Goal: Task Accomplishment & Management: Manage account settings

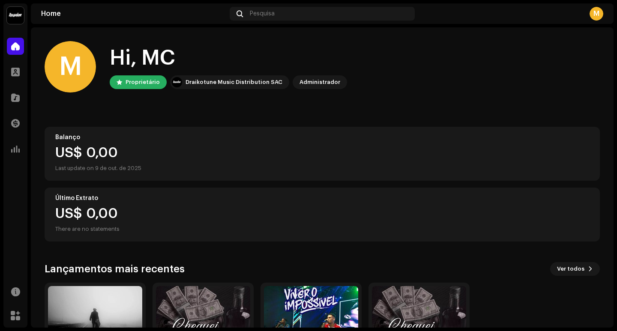
click at [14, 13] on img at bounding box center [15, 15] width 17 height 17
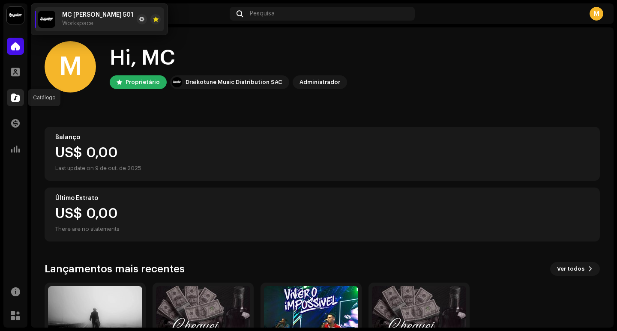
click at [19, 99] on span at bounding box center [15, 97] width 9 height 7
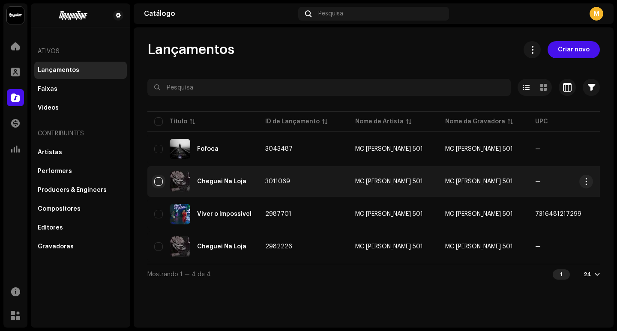
click at [157, 180] on input "checkbox" at bounding box center [158, 181] width 9 height 9
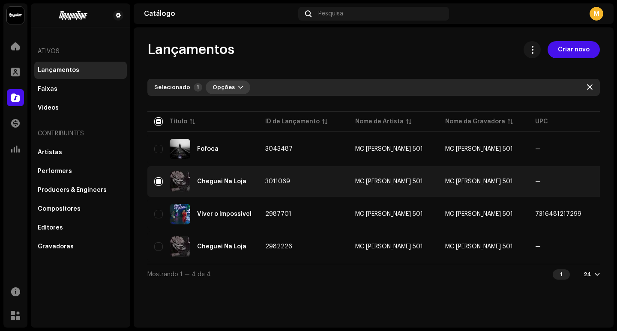
click at [238, 84] on span "button" at bounding box center [240, 87] width 5 height 7
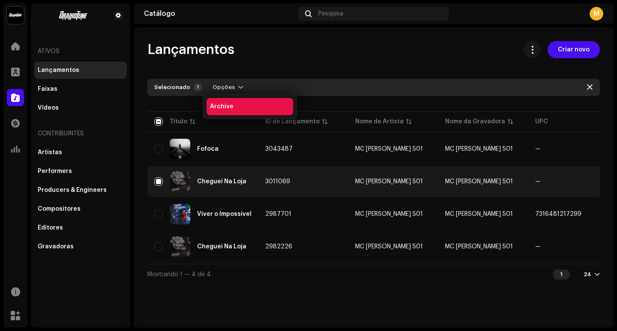
click at [232, 108] on div "Archive" at bounding box center [250, 106] width 80 height 7
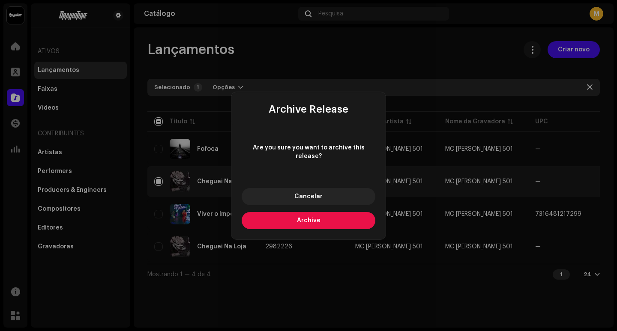
click at [285, 217] on button "Archive" at bounding box center [309, 220] width 134 height 17
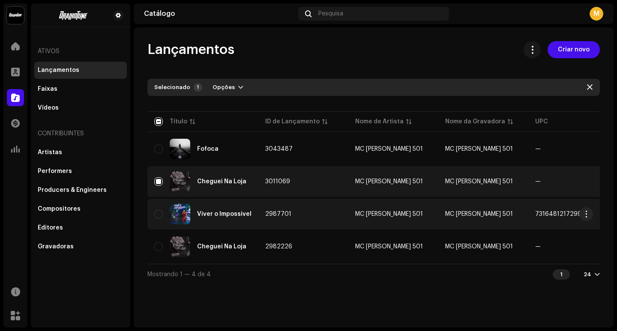
checkbox input "false"
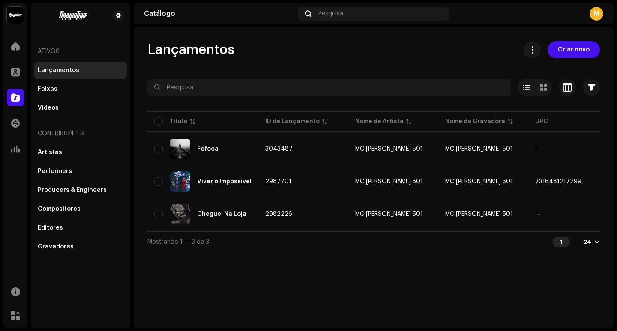
drag, startPoint x: 214, startPoint y: 243, endPoint x: 248, endPoint y: 265, distance: 40.6
click at [248, 265] on div "Lançamentos Criar novo Selecionado 0 Opções Filtros Status de distribuição Nunc…" at bounding box center [374, 177] width 480 height 300
click at [243, 265] on div "Lançamentos Criar novo Selecionado 0 Opções Filtros Status de distribuição Nunc…" at bounding box center [374, 177] width 480 height 300
drag, startPoint x: 247, startPoint y: 259, endPoint x: 298, endPoint y: 297, distance: 63.1
click at [298, 297] on div "Lançamentos Criar novo Selecionado 0 Opções Filtros Status de distribuição Nunc…" at bounding box center [374, 177] width 480 height 300
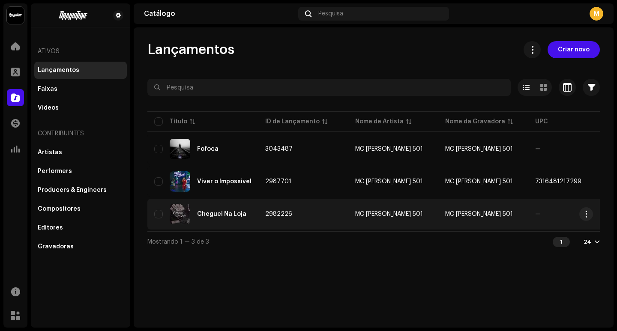
click at [211, 219] on div "Cheguei Na Loja" at bounding box center [202, 214] width 97 height 21
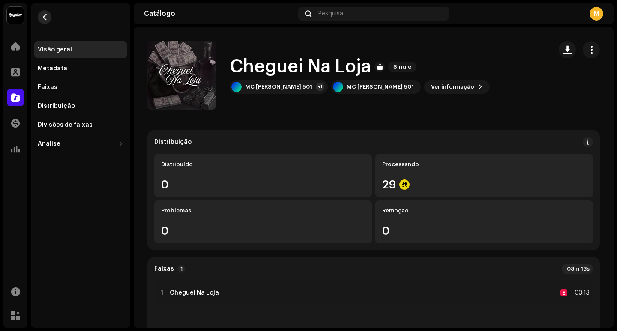
click at [42, 12] on button "button" at bounding box center [45, 17] width 14 height 14
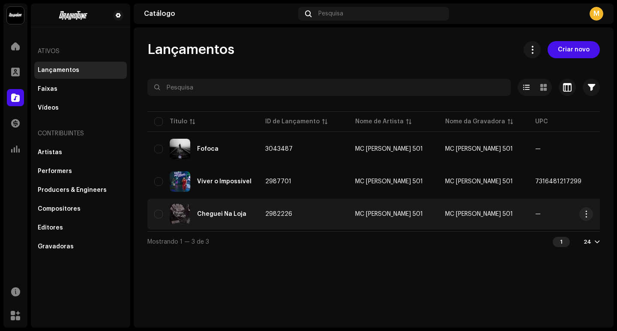
click at [243, 205] on div "Cheguei Na Loja" at bounding box center [202, 214] width 97 height 21
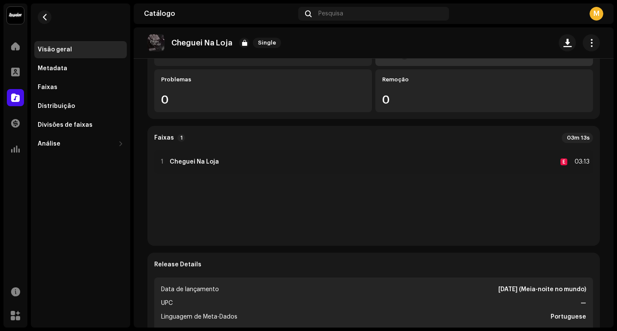
scroll to position [257, 0]
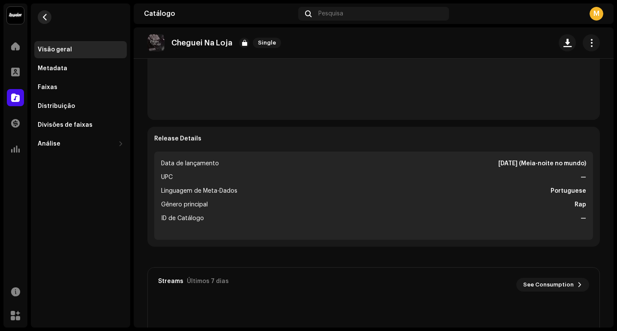
click at [45, 17] on span "button" at bounding box center [45, 17] width 6 height 7
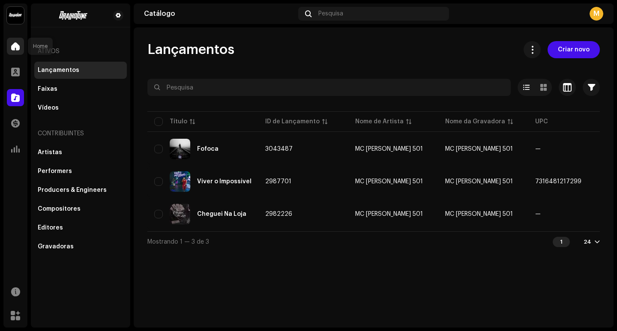
click at [8, 46] on div at bounding box center [15, 46] width 17 height 17
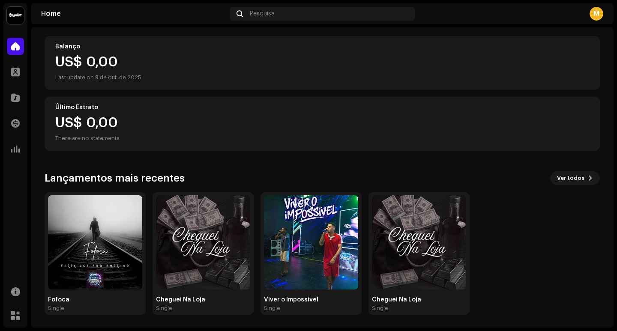
scroll to position [92, 0]
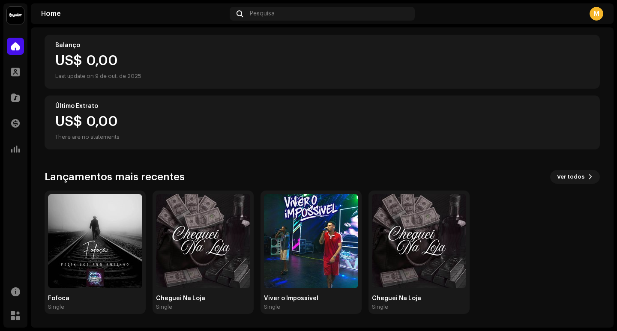
click at [24, 313] on div "Marketplace" at bounding box center [15, 316] width 24 height 24
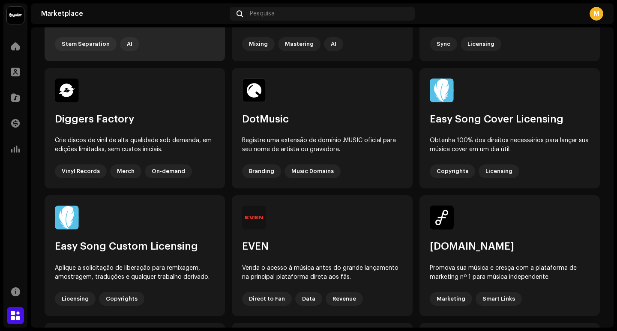
scroll to position [171, 0]
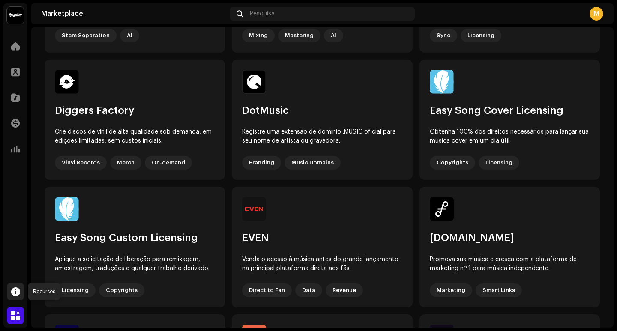
click at [11, 289] on span at bounding box center [15, 291] width 9 height 7
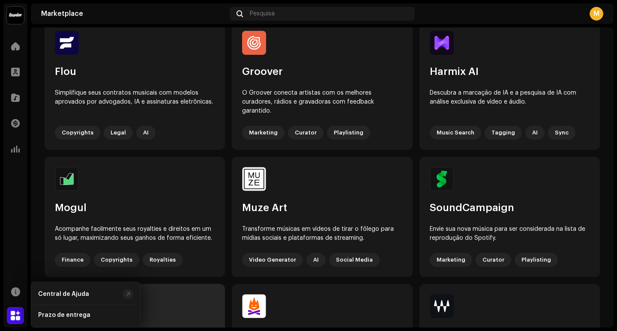
scroll to position [669, 0]
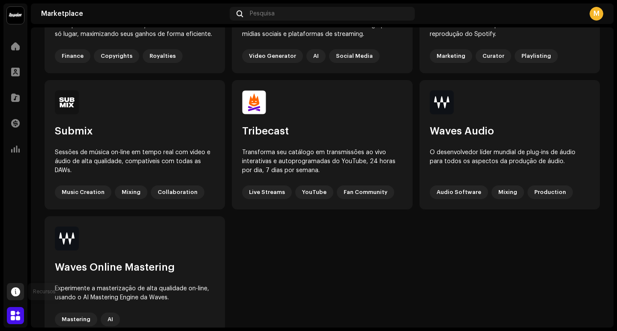
click at [18, 292] on span at bounding box center [15, 291] width 9 height 7
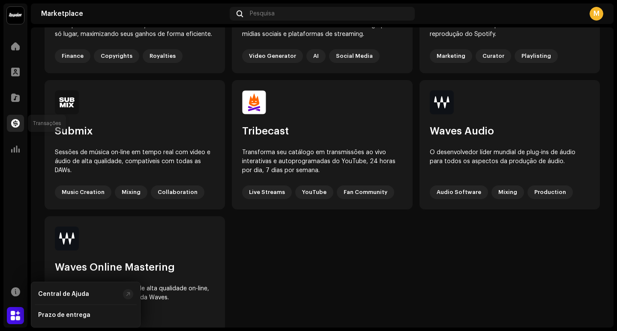
click at [10, 121] on div at bounding box center [15, 123] width 17 height 17
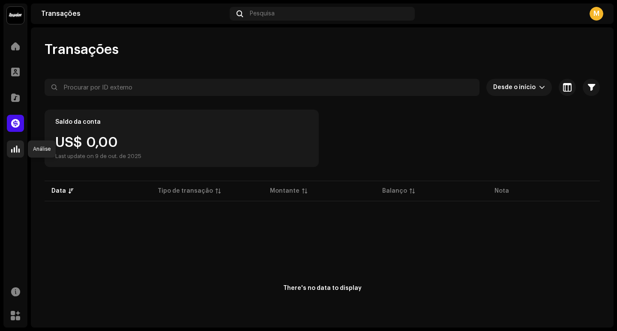
click at [15, 152] on span at bounding box center [15, 149] width 9 height 7
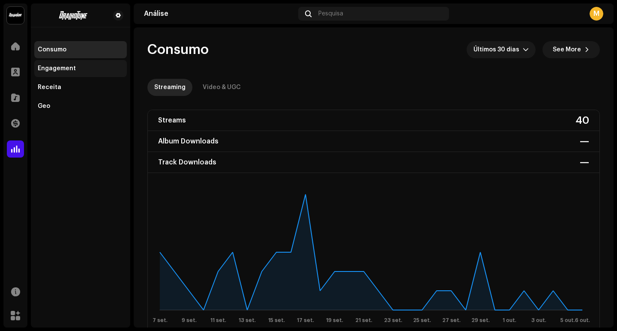
click at [78, 61] on div "Engagement" at bounding box center [80, 68] width 92 height 17
click at [15, 44] on span at bounding box center [15, 46] width 9 height 7
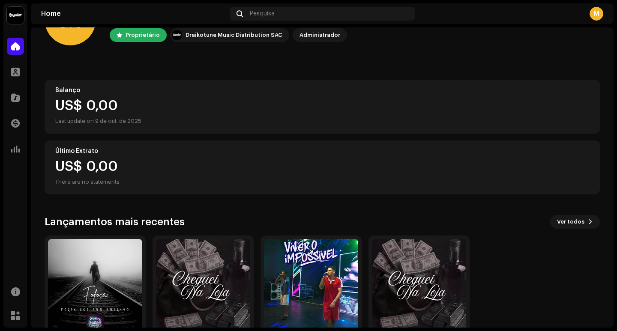
scroll to position [92, 0]
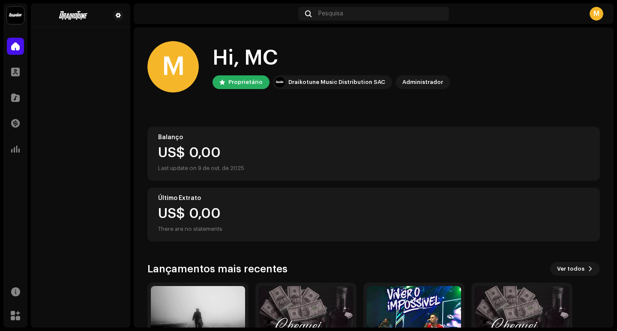
click at [351, 85] on div "Draikotune Music Distribution SAC" at bounding box center [336, 82] width 97 height 10
click at [340, 82] on div "Draikotune Music Distribution SAC" at bounding box center [336, 82] width 97 height 10
click at [121, 18] on button at bounding box center [118, 15] width 10 height 10
click at [117, 17] on span at bounding box center [118, 15] width 5 height 7
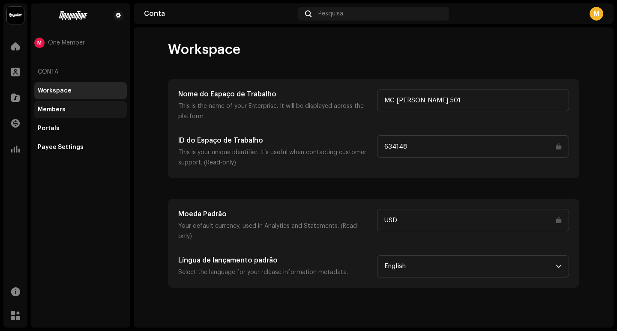
click at [65, 104] on div "Members" at bounding box center [80, 109] width 92 height 17
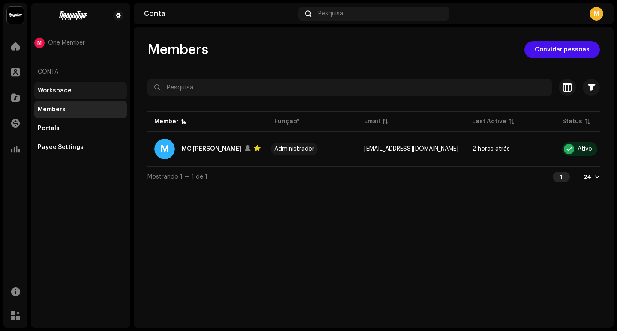
click at [68, 92] on div "Workspace" at bounding box center [55, 90] width 34 height 7
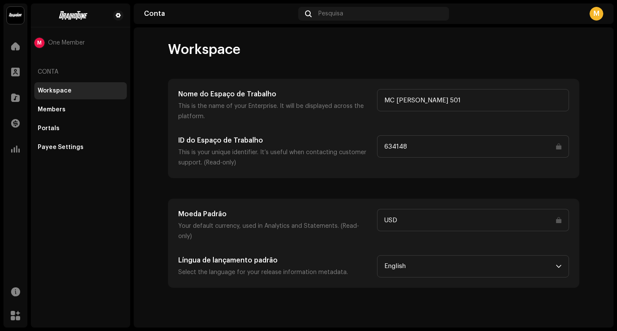
click at [470, 221] on input "USD" at bounding box center [473, 220] width 192 height 22
click at [560, 221] on input "USD" at bounding box center [473, 220] width 192 height 22
click at [148, 221] on account-workspace "Workspace Nome do Espaço de Trabalho This is the name of your Enterprise. It wi…" at bounding box center [374, 164] width 480 height 247
click at [407, 256] on span "English" at bounding box center [469, 266] width 171 height 21
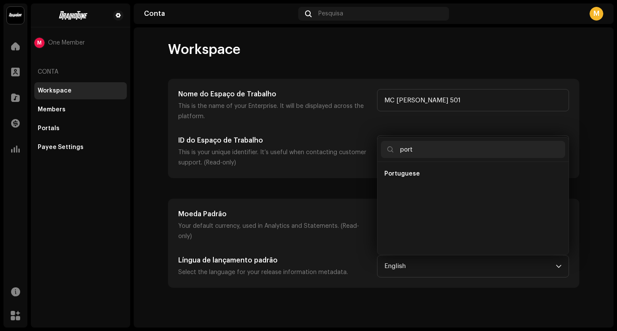
type input "port"
click at [425, 165] on li "Portuguese" at bounding box center [473, 173] width 184 height 17
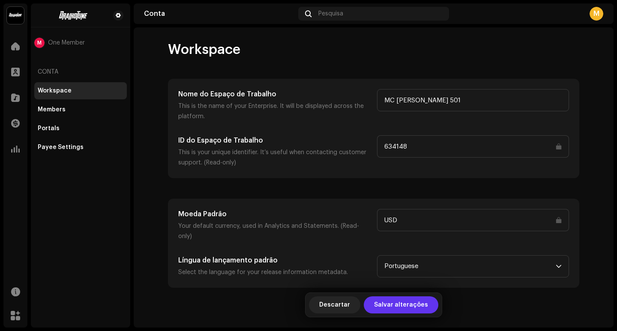
click at [403, 309] on span "Salvar alterações" at bounding box center [401, 304] width 54 height 17
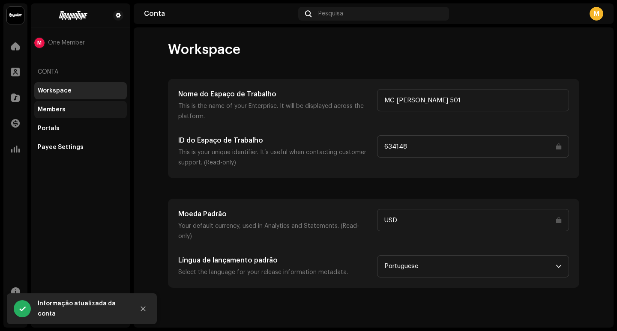
click at [59, 110] on div "Members" at bounding box center [52, 109] width 28 height 7
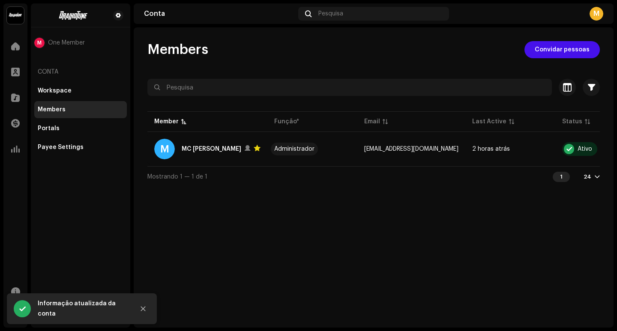
click at [47, 115] on div "Members" at bounding box center [80, 109] width 92 height 17
click at [42, 122] on div "Portals" at bounding box center [80, 128] width 92 height 17
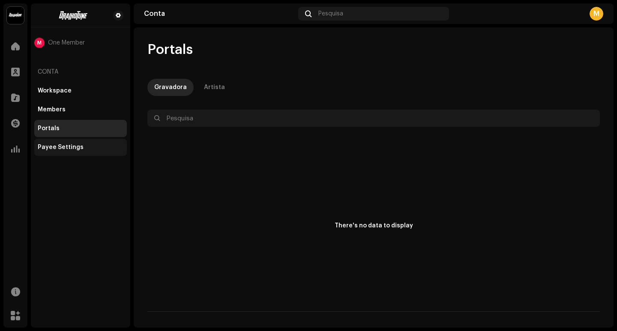
click at [86, 145] on div "Payee Settings" at bounding box center [81, 147] width 86 height 7
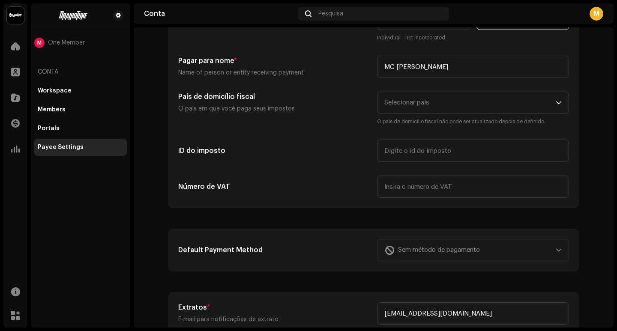
scroll to position [86, 0]
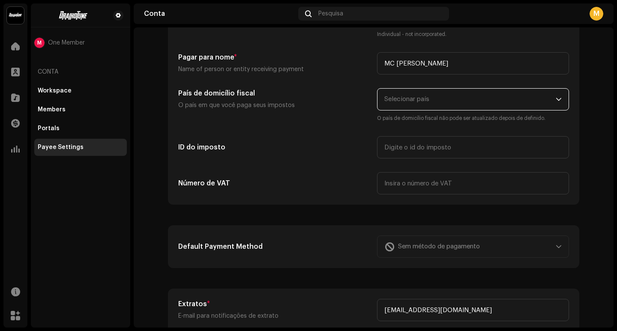
click at [391, 98] on span "Selecionar país" at bounding box center [406, 99] width 45 height 6
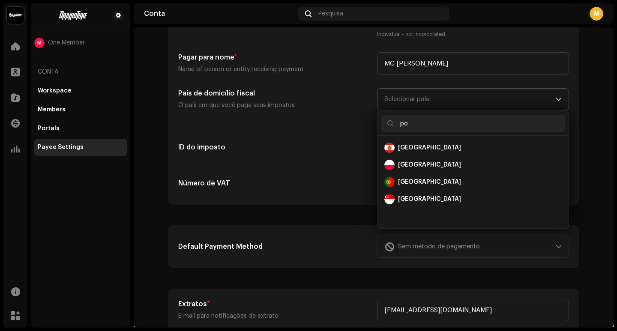
scroll to position [0, 0]
type input "p"
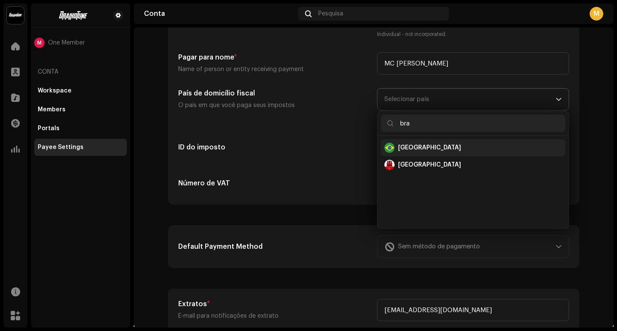
type input "bra"
click at [403, 147] on div "[GEOGRAPHIC_DATA]" at bounding box center [429, 147] width 63 height 9
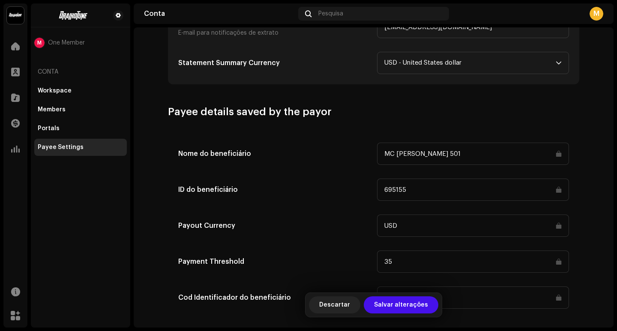
scroll to position [381, 0]
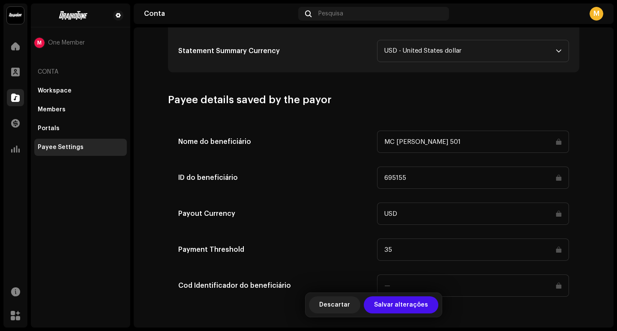
click at [15, 90] on div at bounding box center [15, 97] width 17 height 17
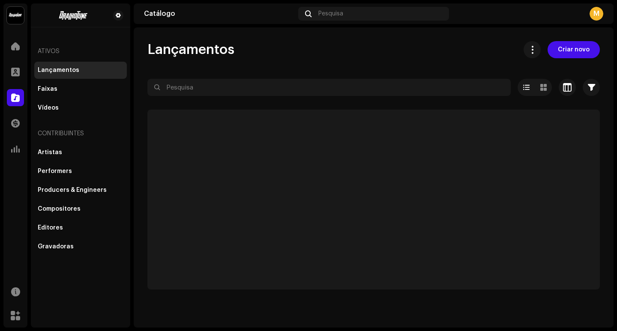
click at [11, 95] on div at bounding box center [15, 97] width 17 height 17
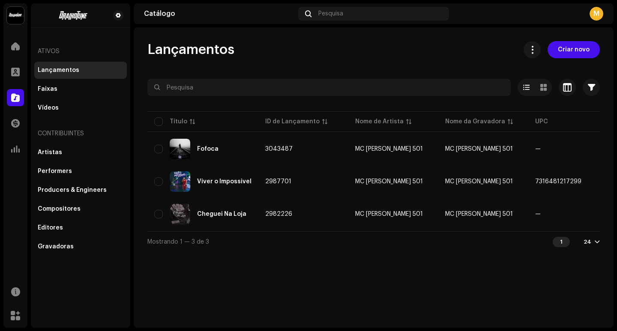
click at [606, 11] on div "Catálogo Pesquisa M" at bounding box center [374, 13] width 480 height 21
click at [601, 14] on div "M" at bounding box center [596, 14] width 14 height 14
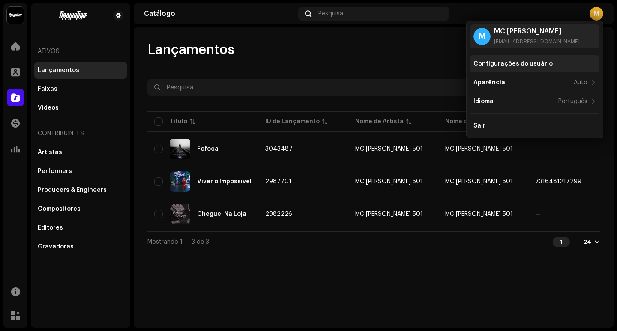
click at [569, 65] on div "Configurações do usuário" at bounding box center [534, 63] width 122 height 7
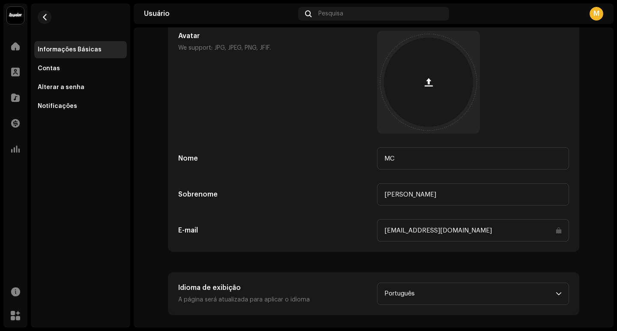
scroll to position [66, 0]
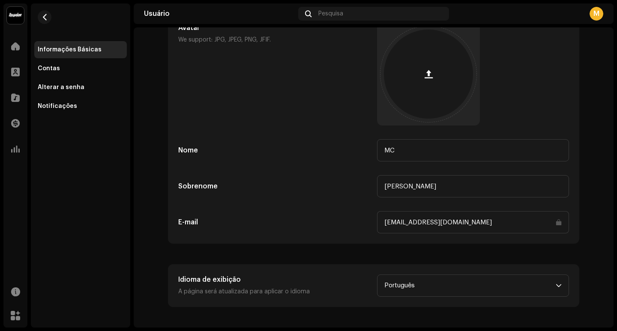
click at [39, 59] on div "Informações Básicas Contas Alterar a senha Notificações" at bounding box center [80, 78] width 92 height 74
click at [50, 72] on div "Contas" at bounding box center [80, 68] width 92 height 17
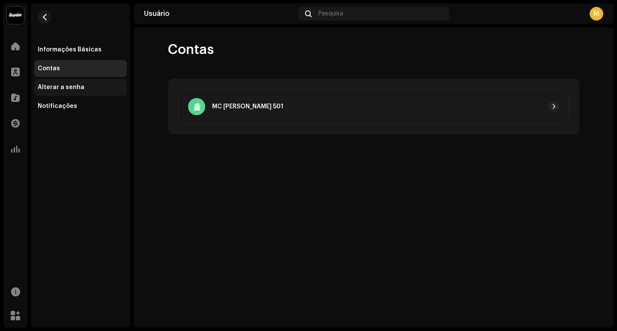
click at [54, 89] on div "Alterar a senha" at bounding box center [61, 87] width 47 height 7
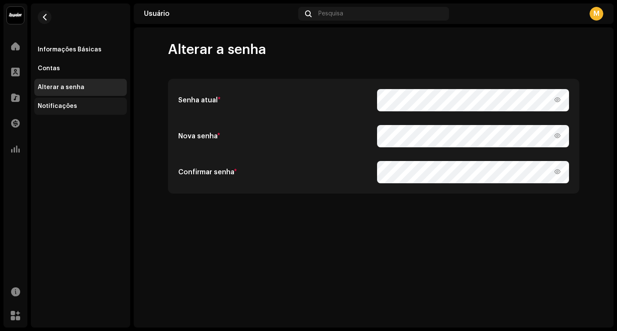
click at [54, 102] on div "Notificações" at bounding box center [80, 106] width 92 height 17
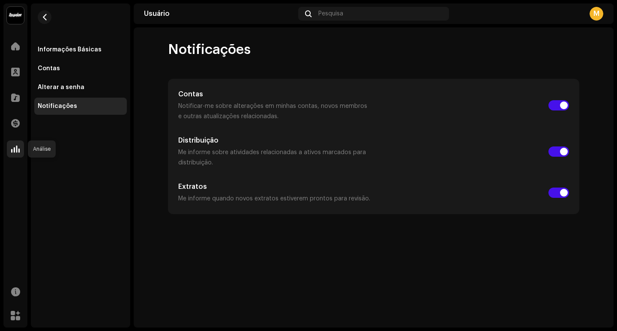
click at [10, 152] on div at bounding box center [15, 148] width 17 height 17
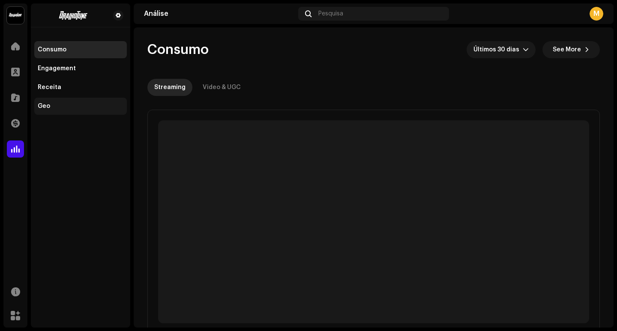
click at [67, 107] on div "Geo" at bounding box center [81, 106] width 86 height 7
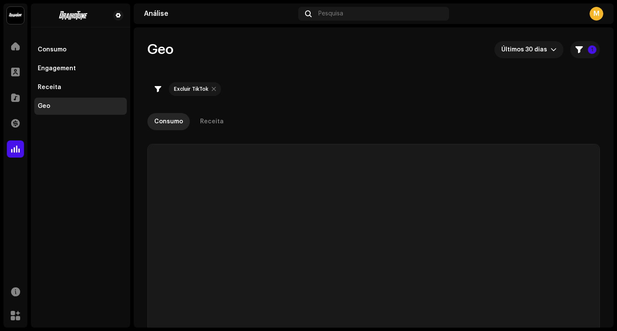
checkbox input "true"
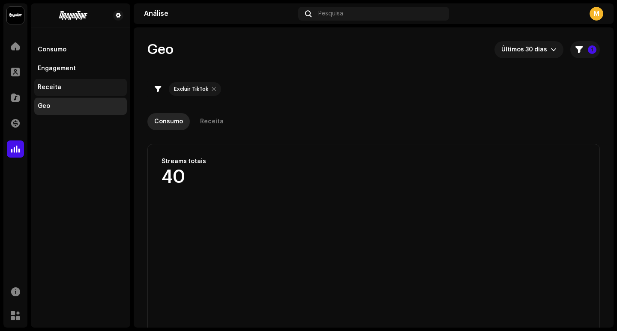
click at [66, 84] on div "Receita" at bounding box center [81, 87] width 86 height 7
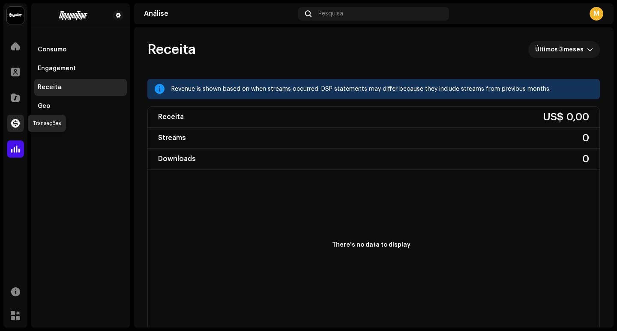
click at [17, 128] on div at bounding box center [15, 123] width 17 height 17
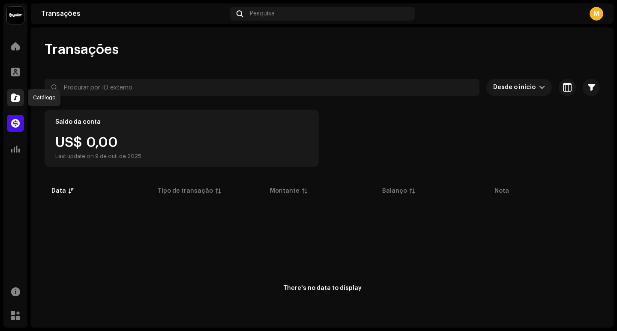
click at [18, 96] on span at bounding box center [15, 97] width 9 height 7
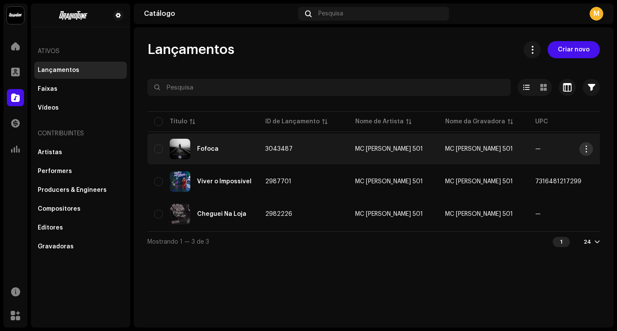
click at [589, 147] on button "button" at bounding box center [586, 149] width 14 height 14
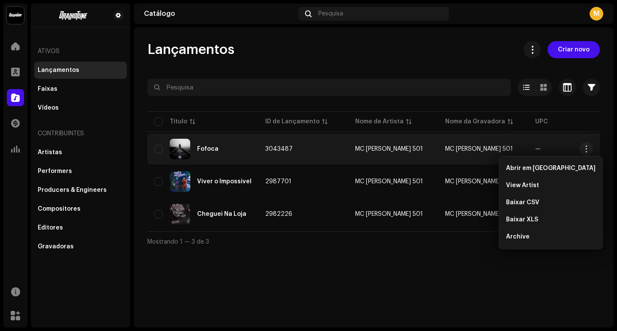
click at [350, 236] on div "Mostrando 1 — 3 de 3 1 24" at bounding box center [373, 241] width 452 height 21
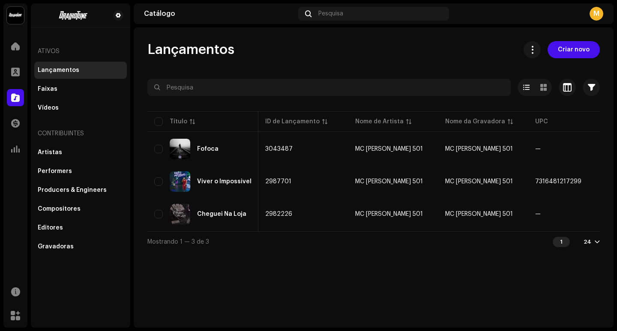
scroll to position [0, 266]
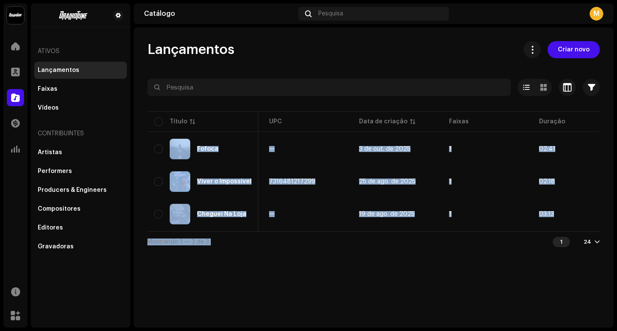
drag, startPoint x: 437, startPoint y: 236, endPoint x: 480, endPoint y: 232, distance: 43.0
click at [480, 232] on div "Selecionado 0 Opções Filtros Status de distribuição Nunca Distribuído Processan…" at bounding box center [373, 165] width 452 height 173
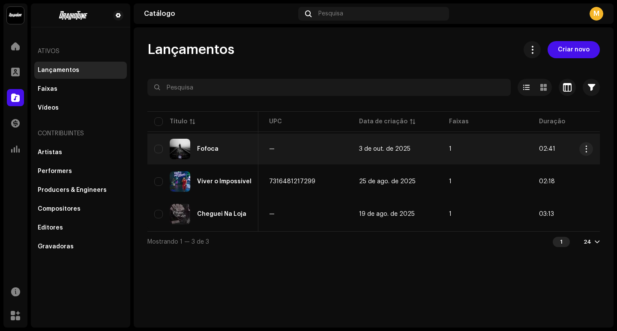
click at [329, 155] on td "—" at bounding box center [307, 149] width 90 height 31
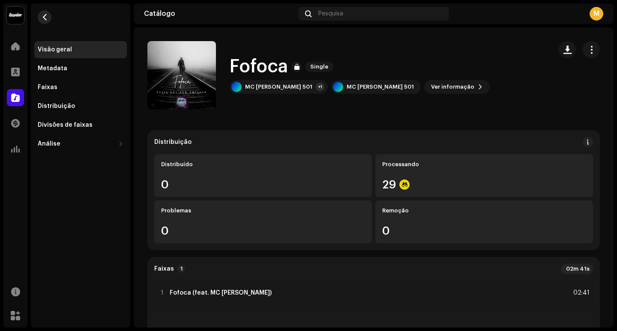
click at [43, 13] on button "button" at bounding box center [45, 17] width 14 height 14
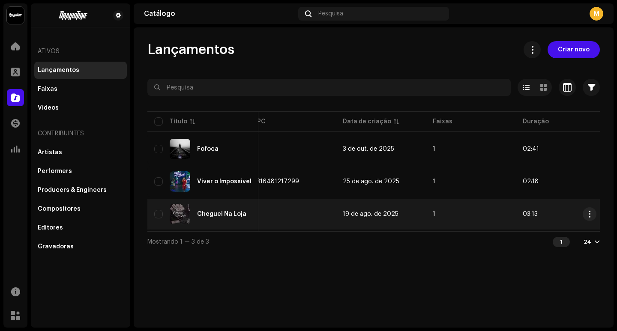
scroll to position [0, 286]
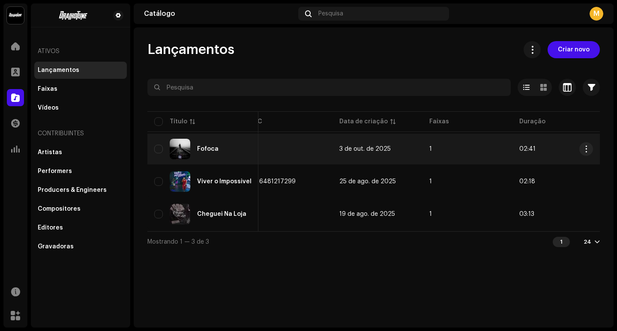
click at [281, 148] on td "—" at bounding box center [287, 149] width 90 height 31
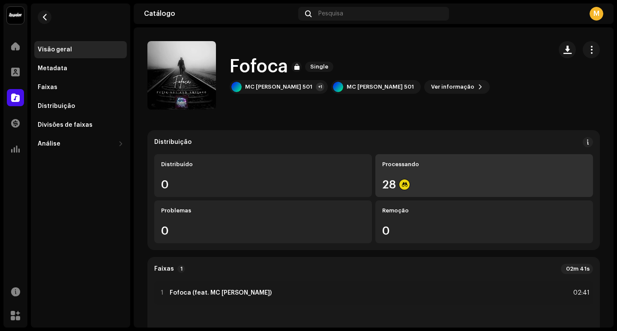
click at [410, 179] on div "28" at bounding box center [484, 184] width 204 height 11
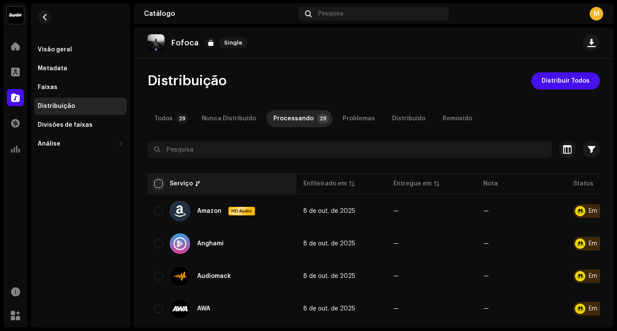
click at [159, 180] on input "checkbox" at bounding box center [158, 183] width 9 height 9
checkbox input "true"
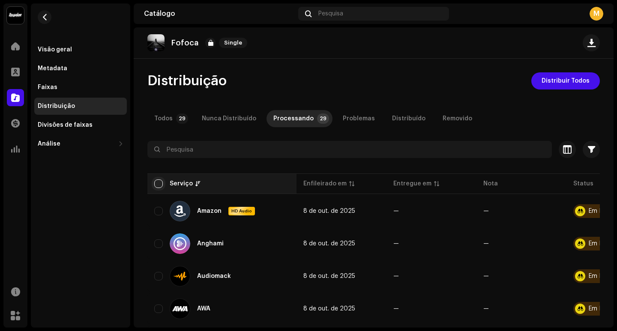
checkbox input "true"
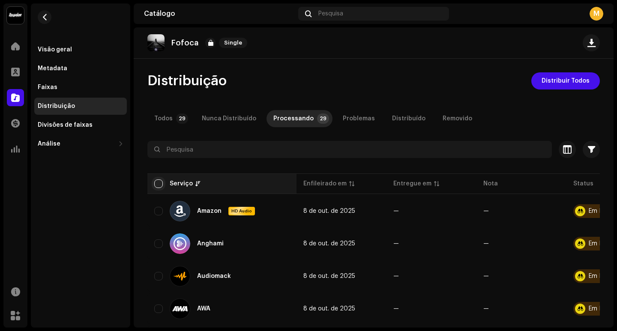
checkbox input "true"
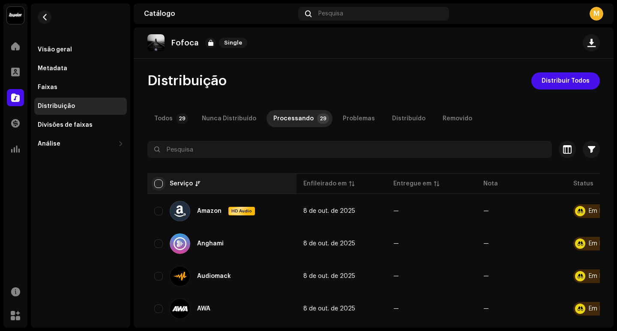
checkbox input "true"
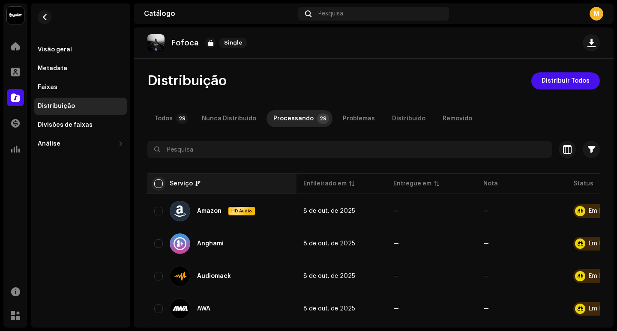
checkbox input "true"
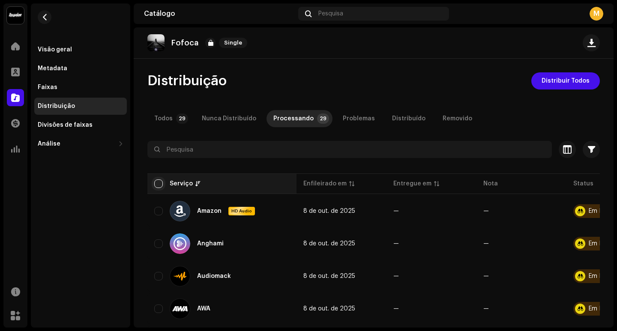
checkbox input "true"
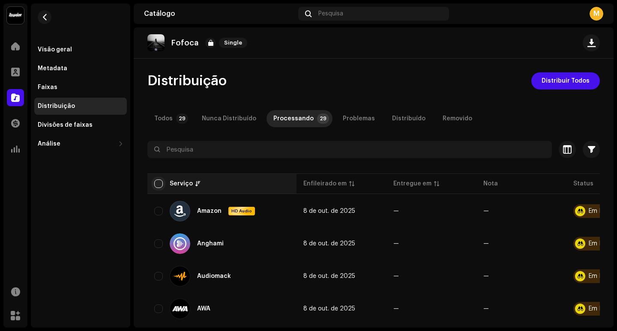
checkbox input "true"
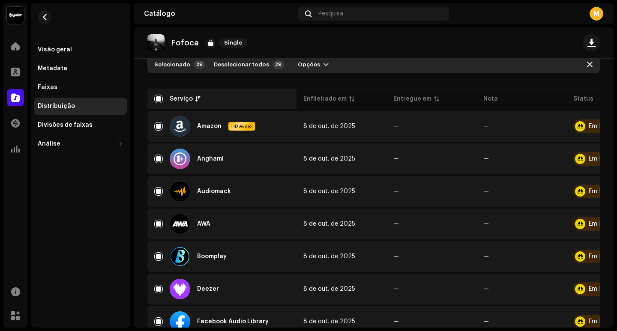
scroll to position [86, 0]
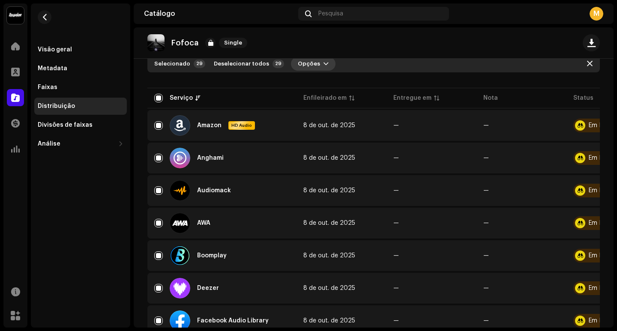
click at [291, 65] on button "Opções" at bounding box center [313, 64] width 45 height 14
click at [303, 81] on span "Distribuir" at bounding box center [304, 83] width 28 height 7
click at [302, 92] on div "Não Elegível Para Distribuição Os serviços selecionados não estão qualificados …" at bounding box center [308, 165] width 617 height 331
click at [237, 64] on span "Deselecionar todos" at bounding box center [241, 63] width 55 height 17
checkbox input "false"
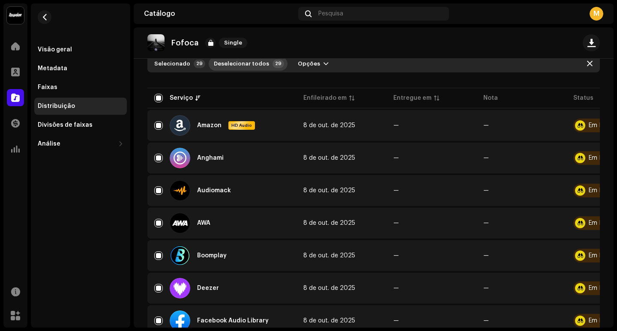
checkbox input "false"
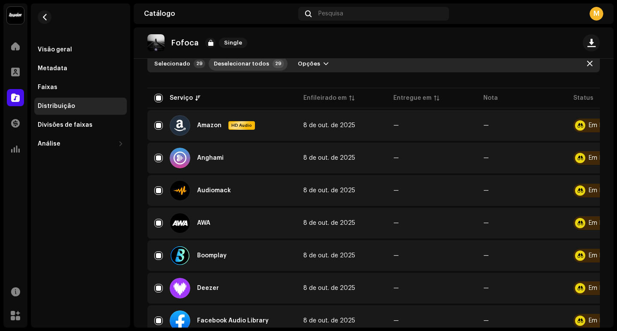
checkbox input "false"
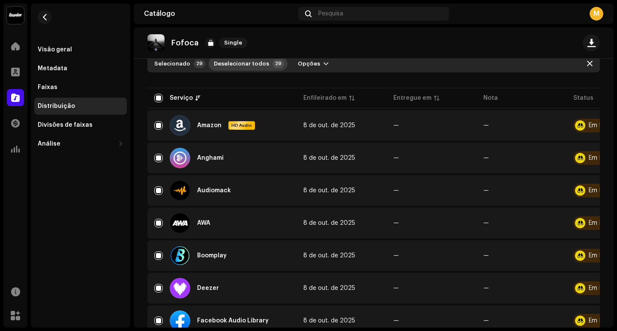
checkbox input "false"
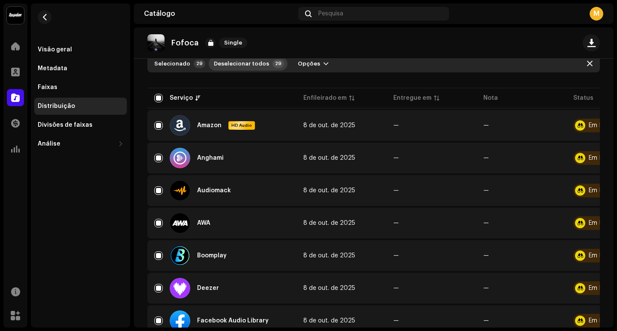
checkbox input "false"
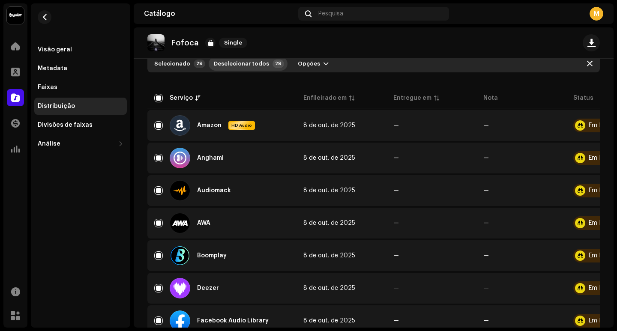
checkbox input "false"
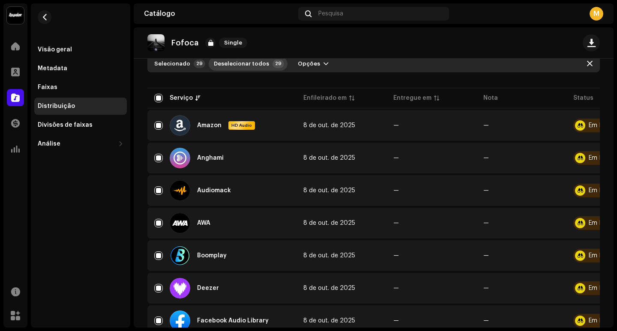
checkbox input "false"
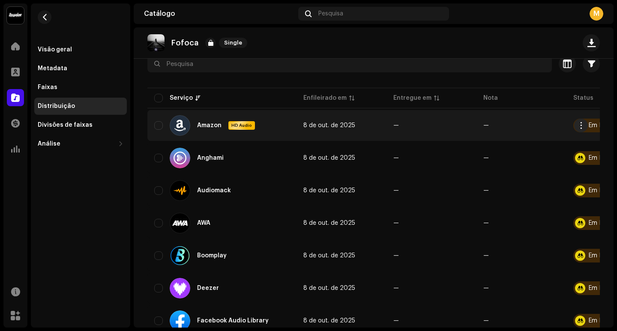
click at [154, 118] on div "Amazon HD Audio" at bounding box center [221, 125] width 135 height 21
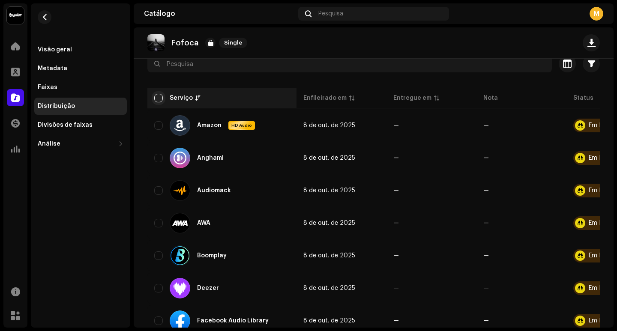
click at [158, 100] on input "checkbox" at bounding box center [158, 98] width 9 height 9
checkbox input "true"
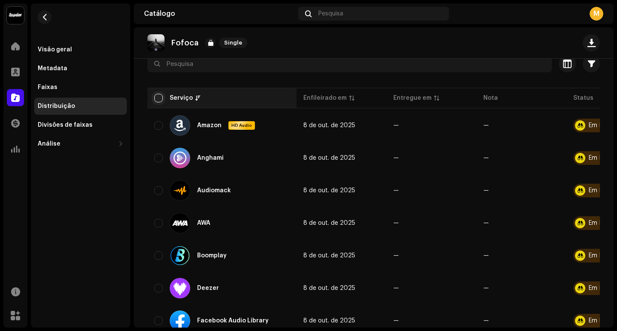
checkbox input "true"
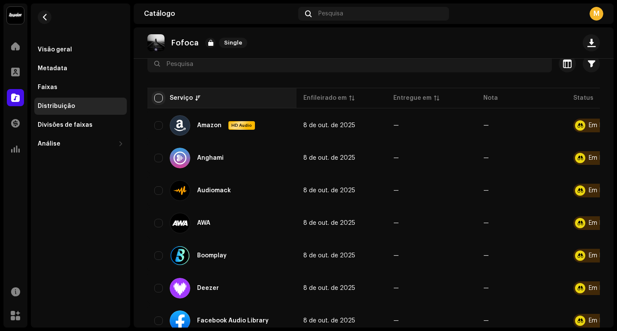
checkbox input "true"
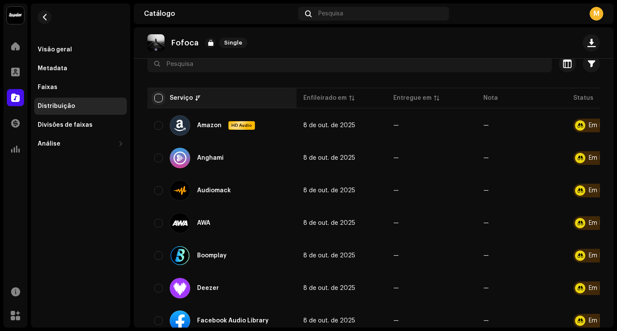
checkbox input "true"
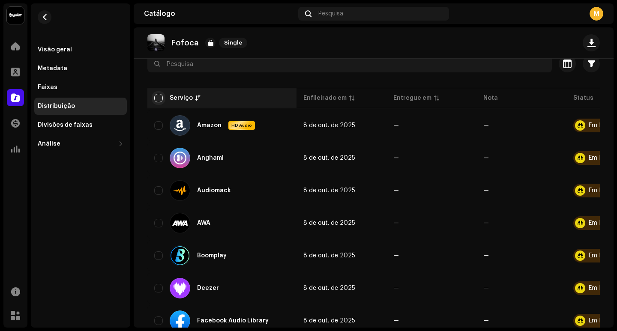
checkbox input "true"
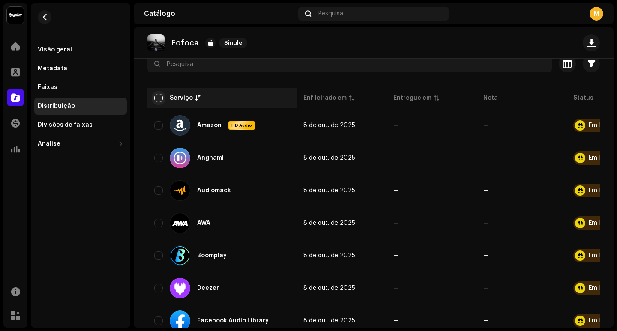
checkbox input "true"
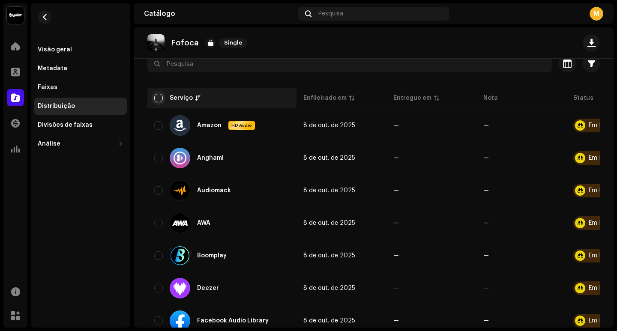
checkbox input "true"
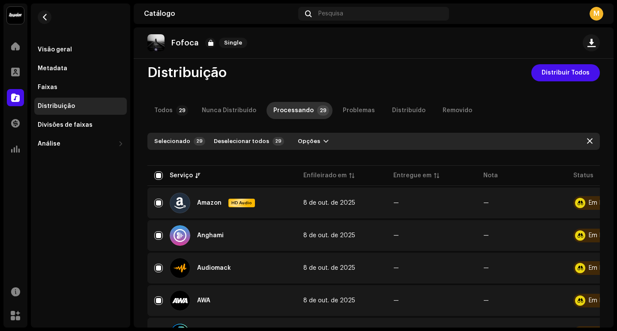
scroll to position [0, 0]
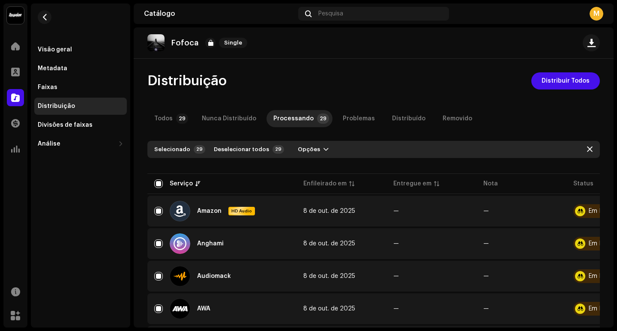
click at [157, 151] on div "Selecionado" at bounding box center [172, 149] width 36 height 7
click at [168, 116] on div "Todos" at bounding box center [163, 118] width 18 height 17
checkbox input "false"
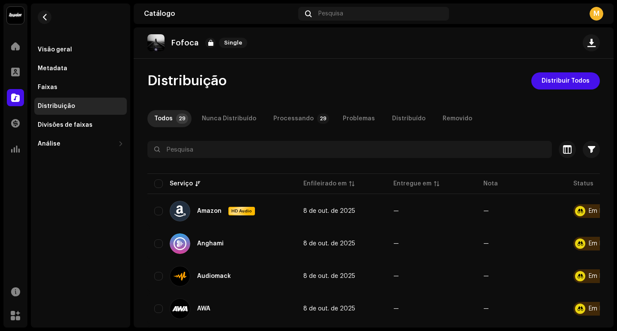
scroll to position [43, 0]
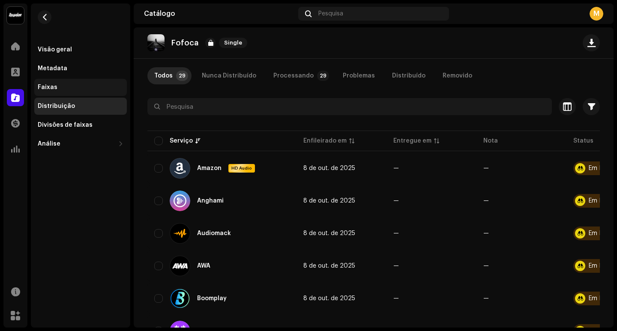
click at [62, 89] on div "Faixas" at bounding box center [81, 87] width 86 height 7
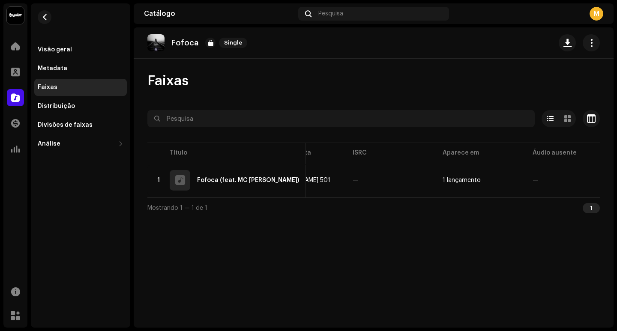
scroll to position [0, 241]
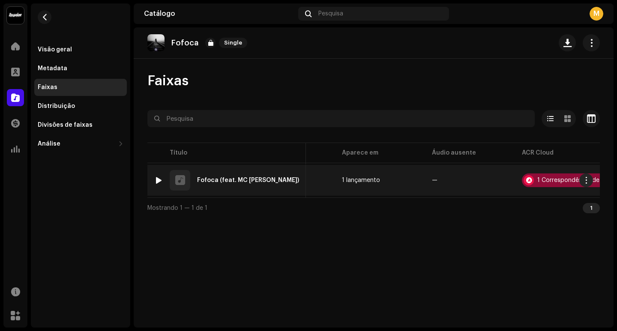
click at [539, 184] on div "1 Correspondência de áudio" at bounding box center [572, 180] width 100 height 14
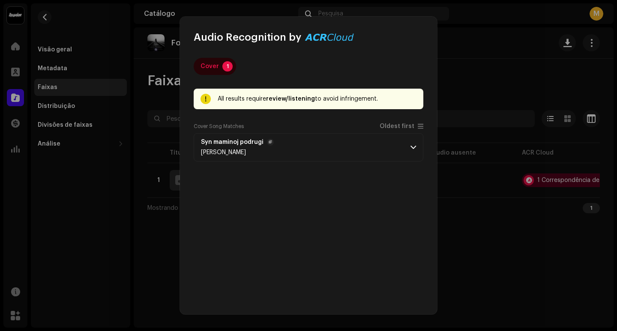
click at [341, 158] on p-accordion-header "Syn maminoj podrugi [PERSON_NAME]" at bounding box center [309, 147] width 230 height 28
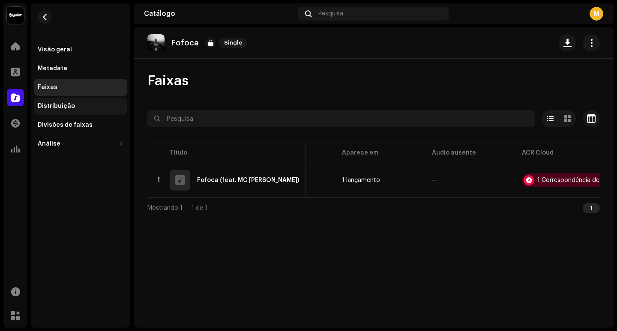
click at [63, 107] on div "Distribuição" at bounding box center [56, 106] width 37 height 7
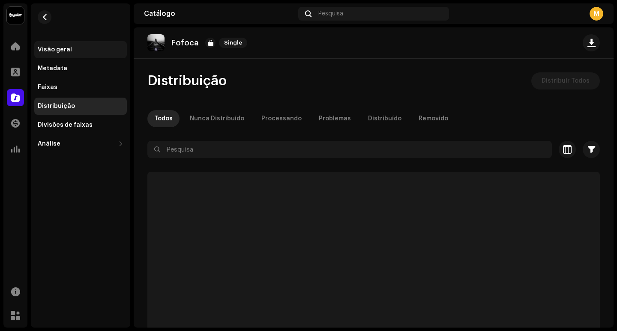
click at [68, 53] on div "Visão geral" at bounding box center [55, 49] width 34 height 7
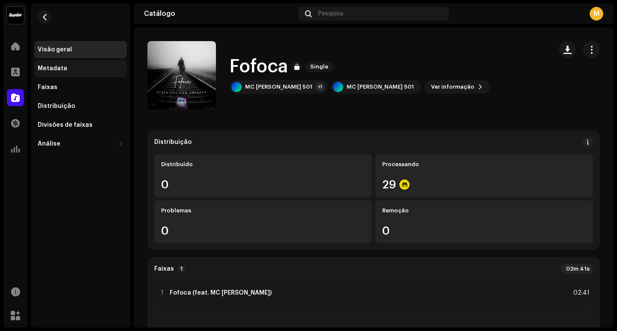
click at [52, 60] on div "Metadata" at bounding box center [80, 68] width 92 height 17
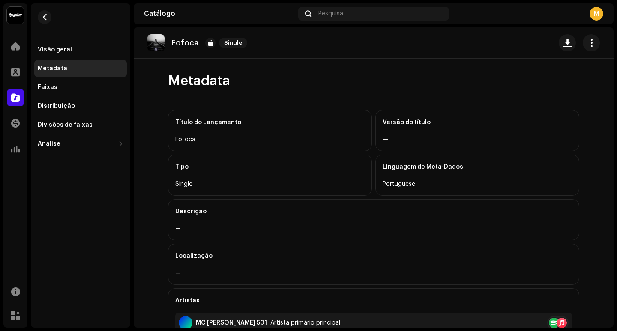
click at [45, 34] on re-m-nav-back at bounding box center [44, 22] width 21 height 38
click at [44, 18] on span "button" at bounding box center [45, 17] width 6 height 7
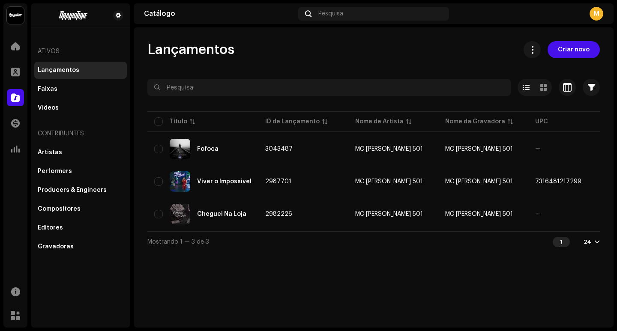
click at [11, 27] on navigation-account-switch "MC [PERSON_NAME] 501" at bounding box center [15, 15] width 24 height 24
click at [14, 39] on div at bounding box center [15, 46] width 17 height 17
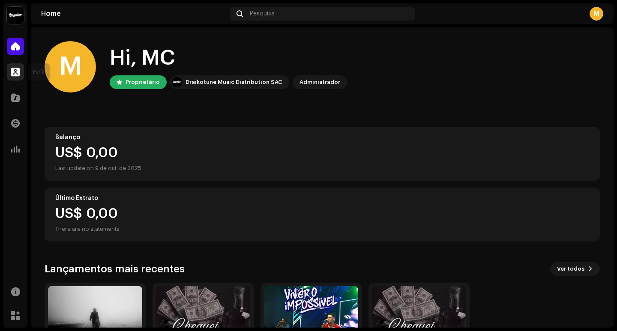
click at [11, 69] on span at bounding box center [15, 72] width 9 height 7
